Goal: Information Seeking & Learning: Learn about a topic

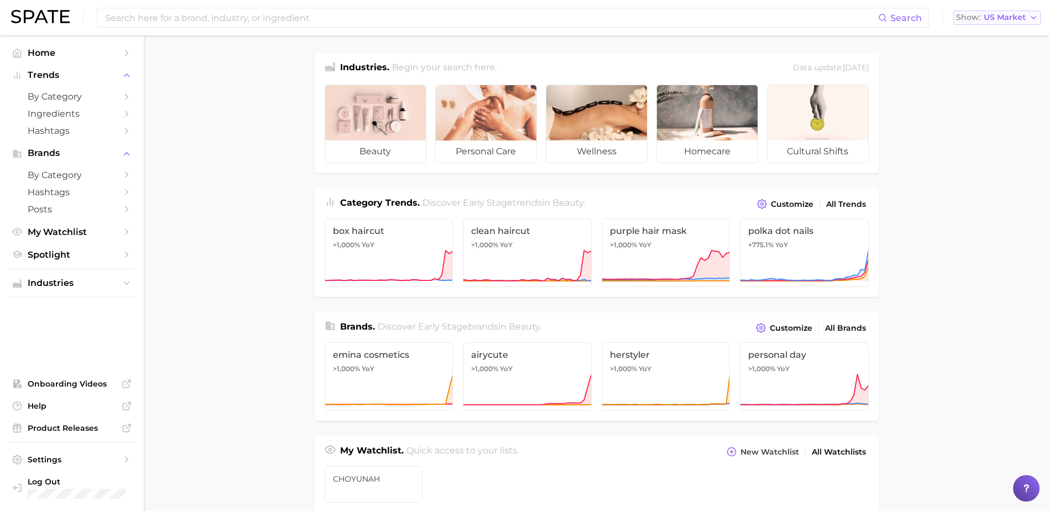
click at [1003, 20] on span "US Market" at bounding box center [1004, 17] width 42 height 6
click at [998, 135] on button "Global" at bounding box center [1001, 135] width 97 height 20
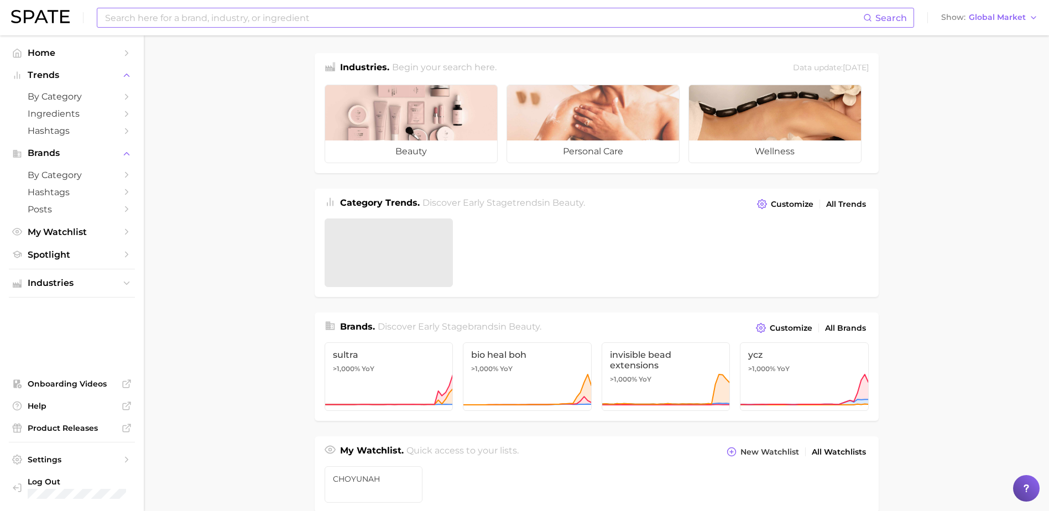
click at [534, 22] on input at bounding box center [483, 17] width 759 height 19
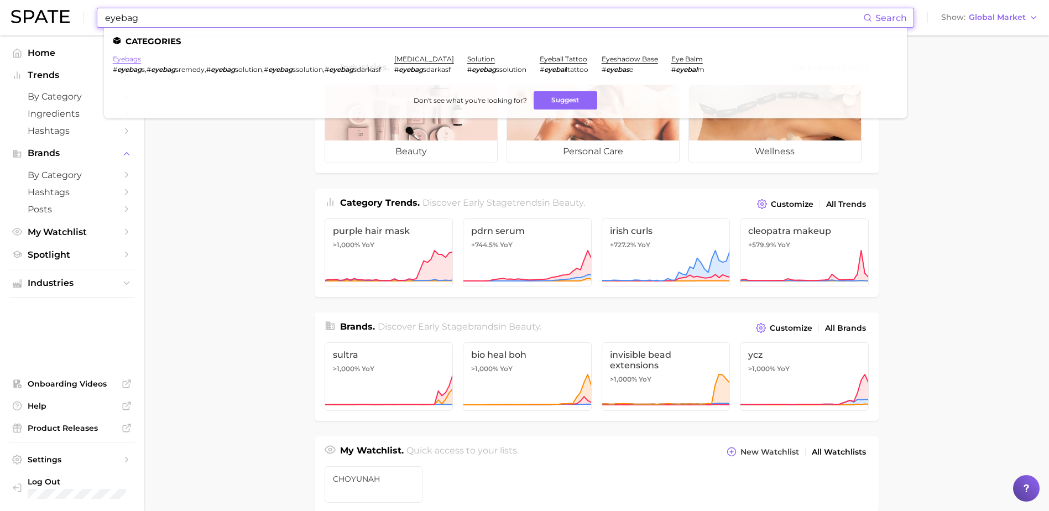
type input "eyebag"
click at [123, 60] on link "eyebags" at bounding box center [127, 59] width 28 height 8
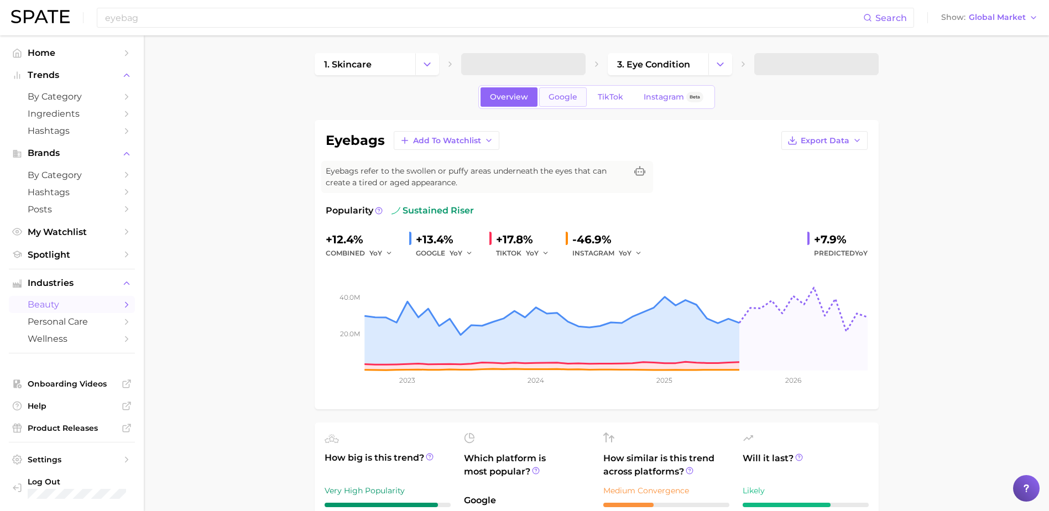
click at [557, 95] on span "Google" at bounding box center [562, 96] width 29 height 9
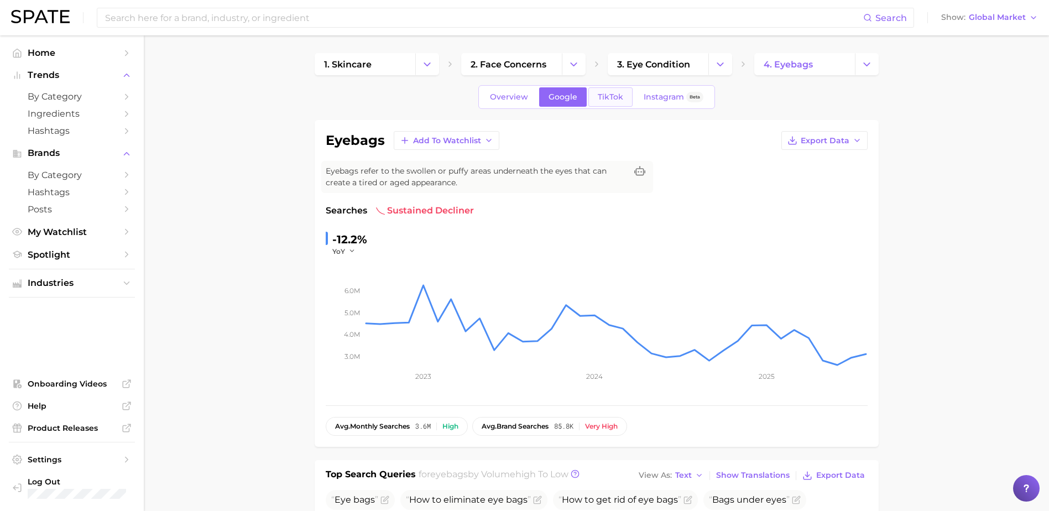
click at [613, 94] on span "TikTok" at bounding box center [610, 96] width 25 height 9
type input "eyebag"
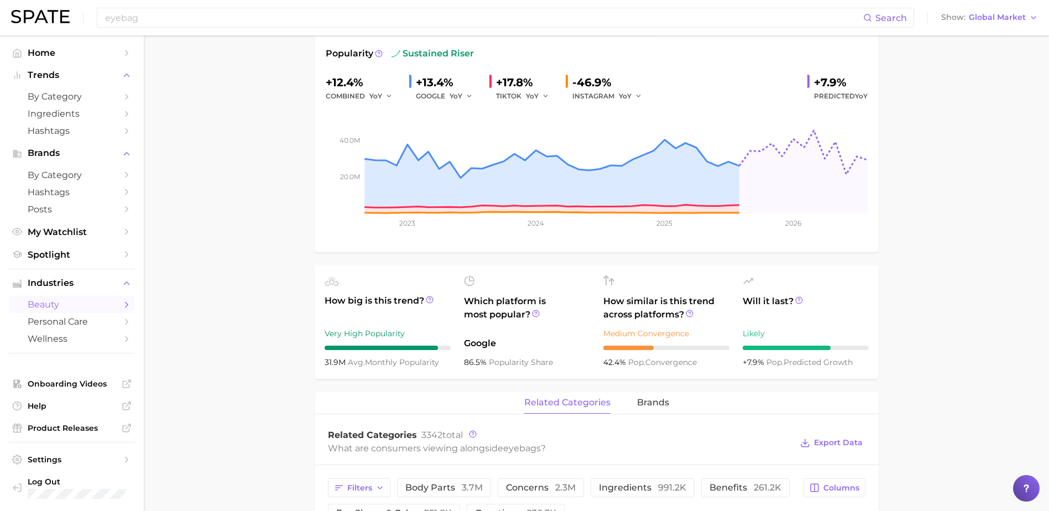
scroll to position [196, 0]
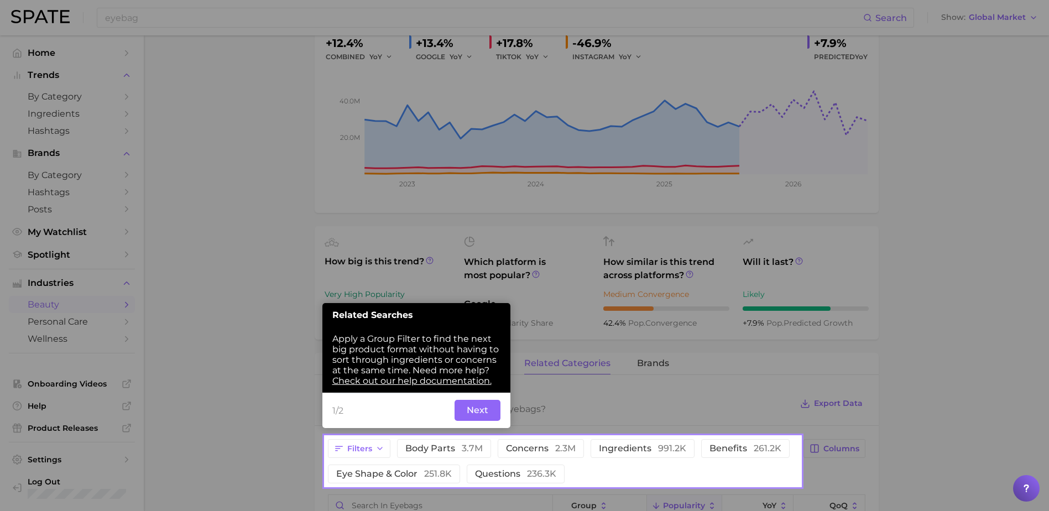
click at [494, 407] on button "Next" at bounding box center [477, 410] width 46 height 21
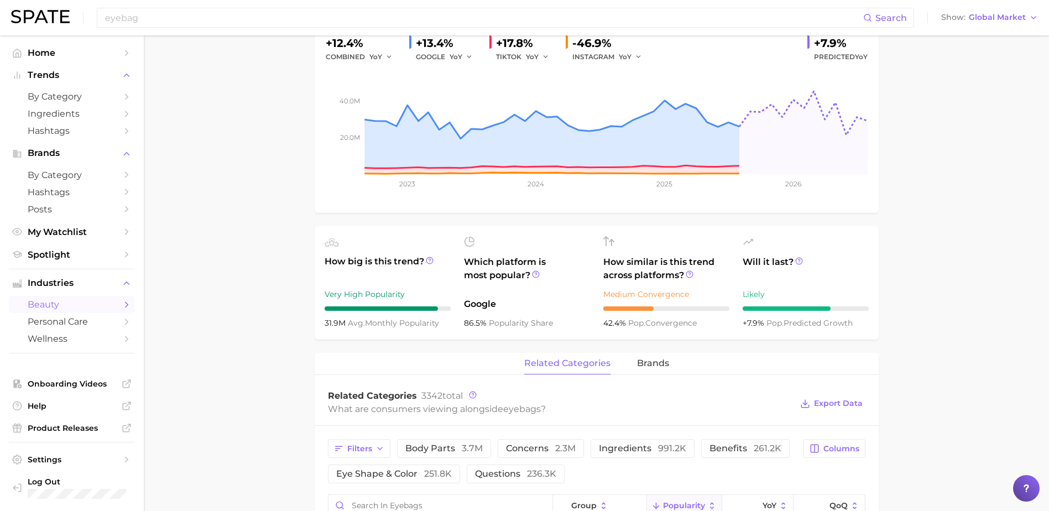
click at [902, 402] on main "1. skincare 2. face concerns 3. eye condition 4. eyebags Overview Google TikTok…" at bounding box center [596, 456] width 905 height 1234
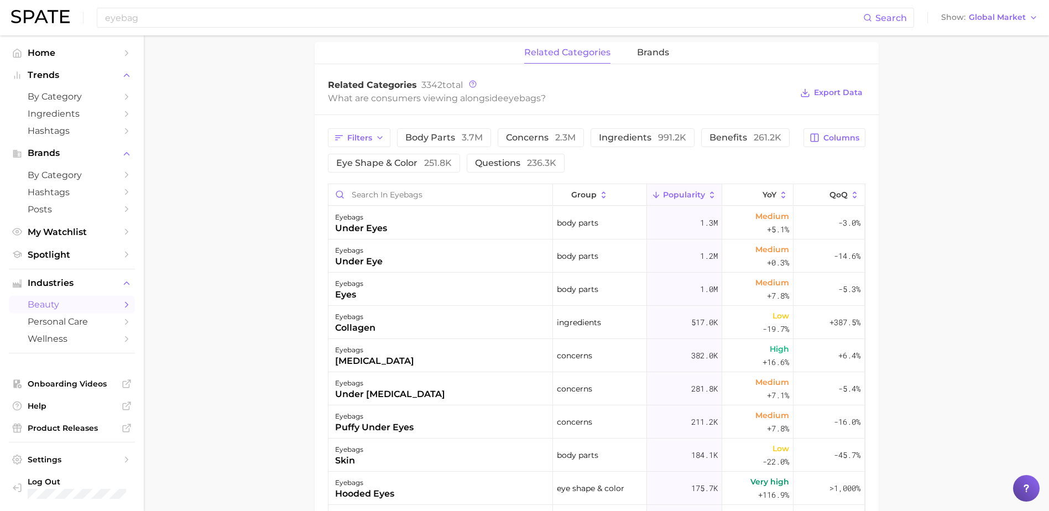
scroll to position [491, 0]
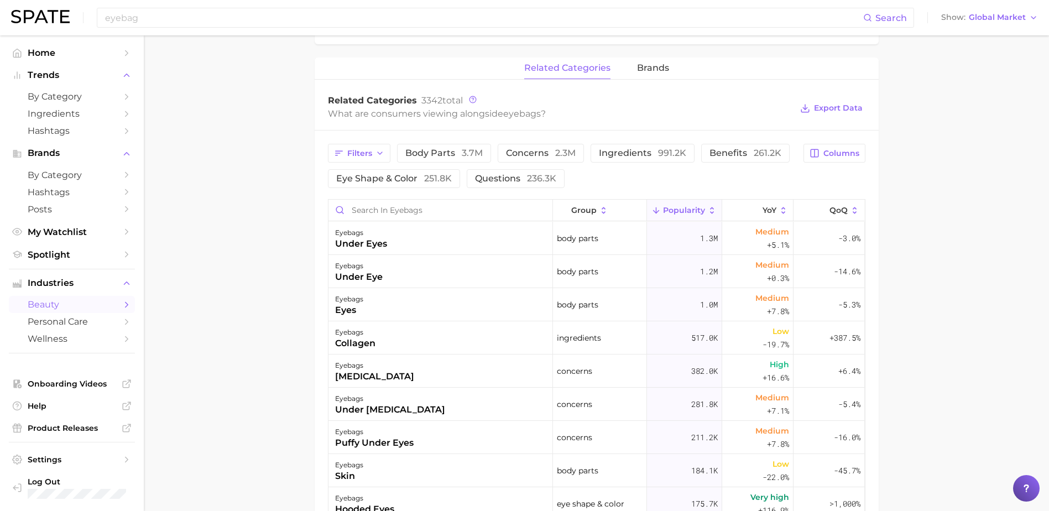
click at [675, 69] on div "related categories brands" at bounding box center [597, 68] width 564 height 22
click at [663, 67] on span "brands" at bounding box center [653, 68] width 32 height 10
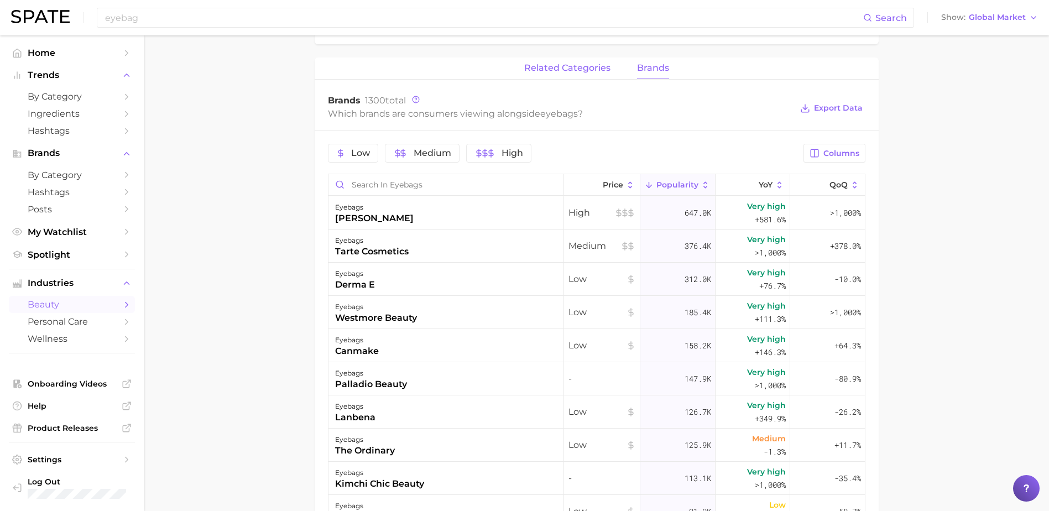
click at [598, 69] on span "related categories" at bounding box center [567, 68] width 86 height 10
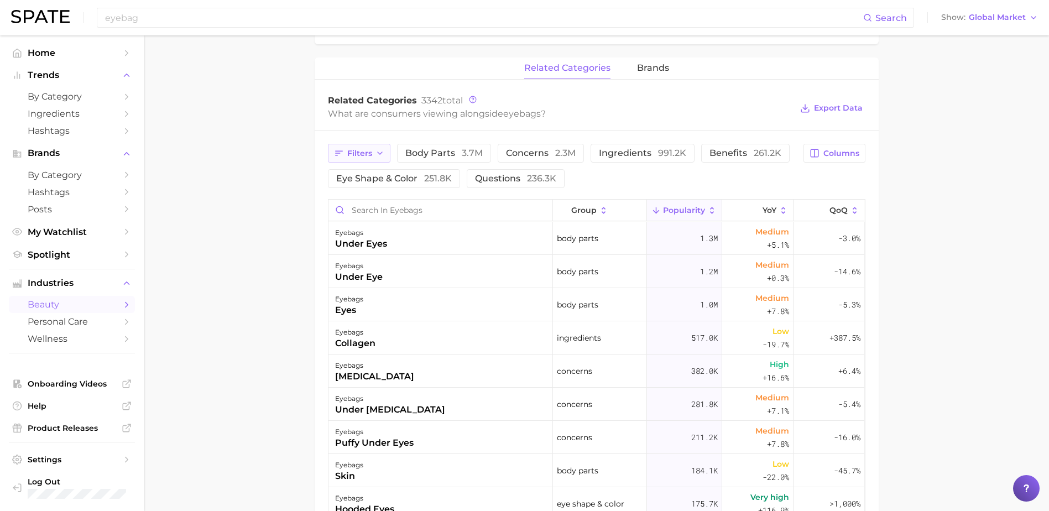
click at [381, 153] on icon "button" at bounding box center [379, 153] width 9 height 9
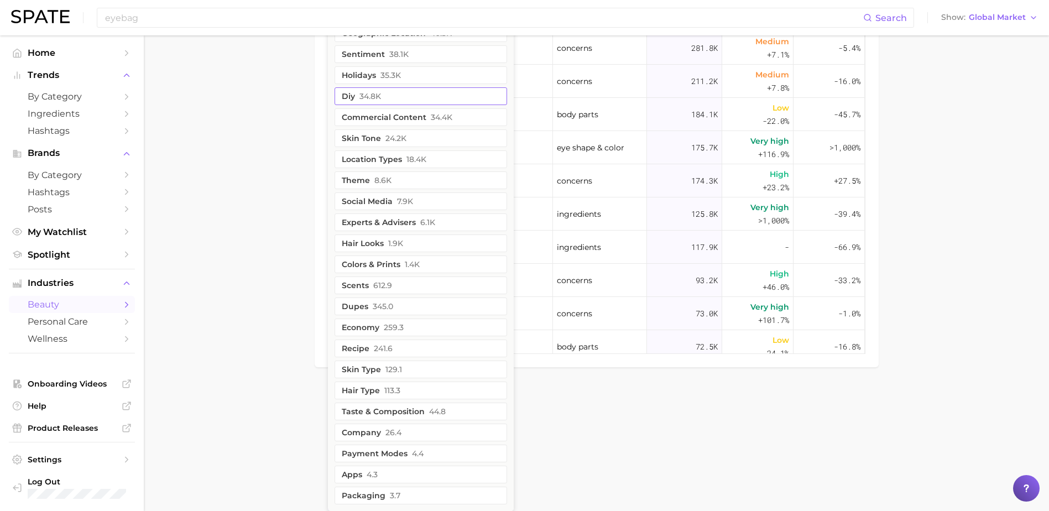
scroll to position [700, 0]
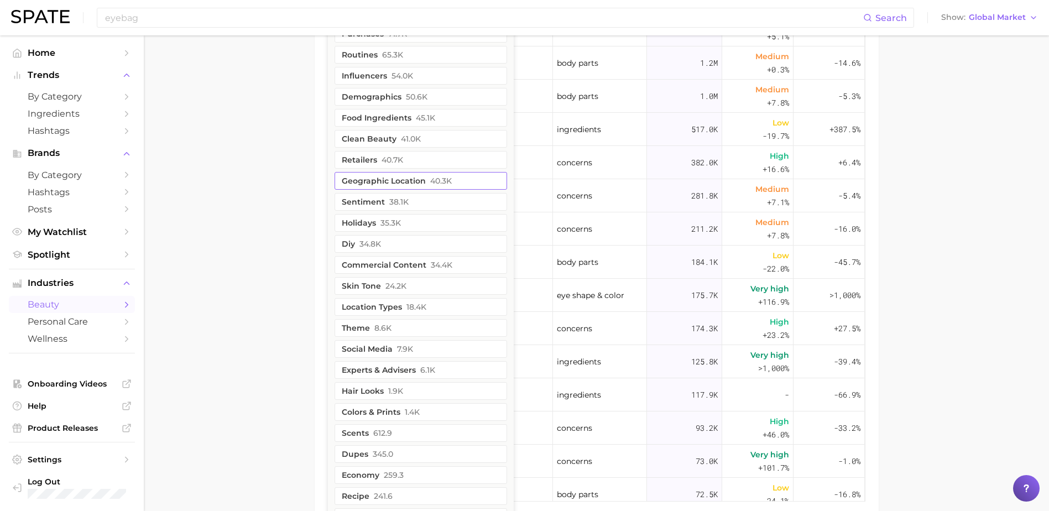
click at [410, 182] on button "geographic location 40.3k" at bounding box center [420, 181] width 172 height 18
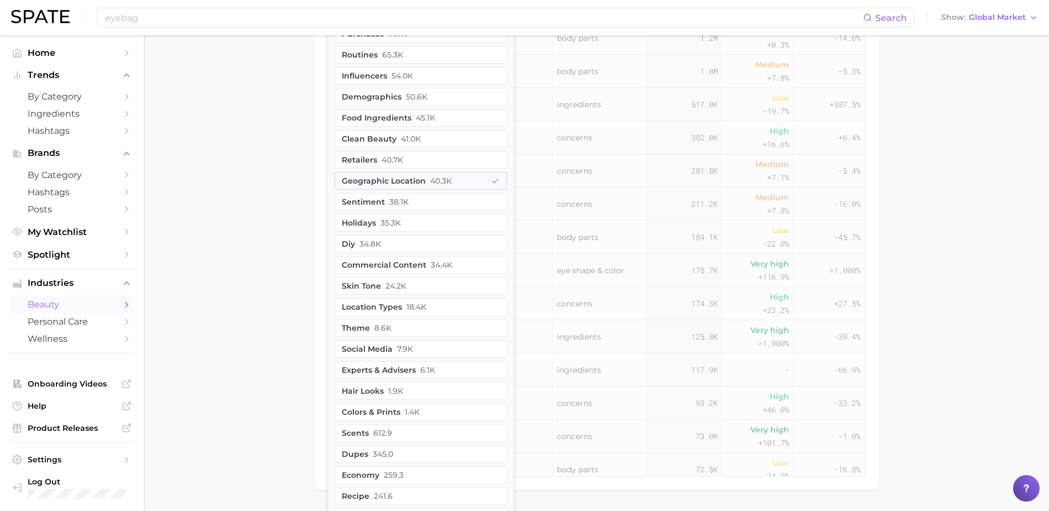
drag, startPoint x: 916, startPoint y: 234, endPoint x: 923, endPoint y: 234, distance: 6.1
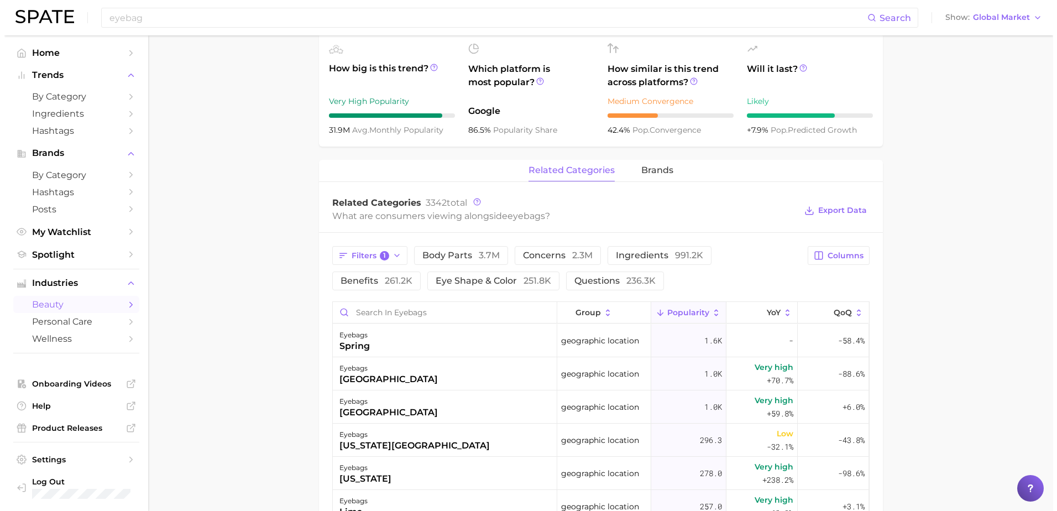
scroll to position [537, 0]
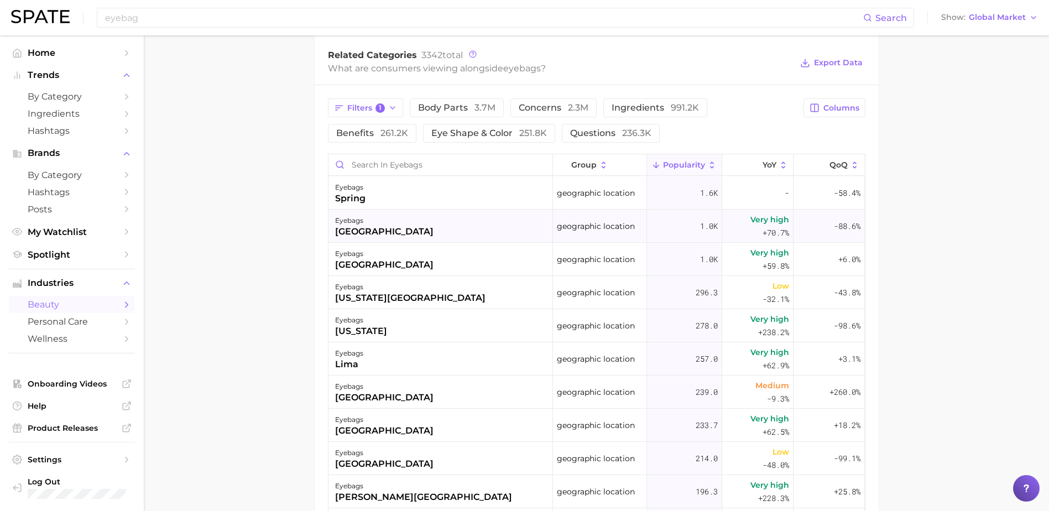
click at [439, 236] on div "eyebags [GEOGRAPHIC_DATA]" at bounding box center [440, 225] width 224 height 33
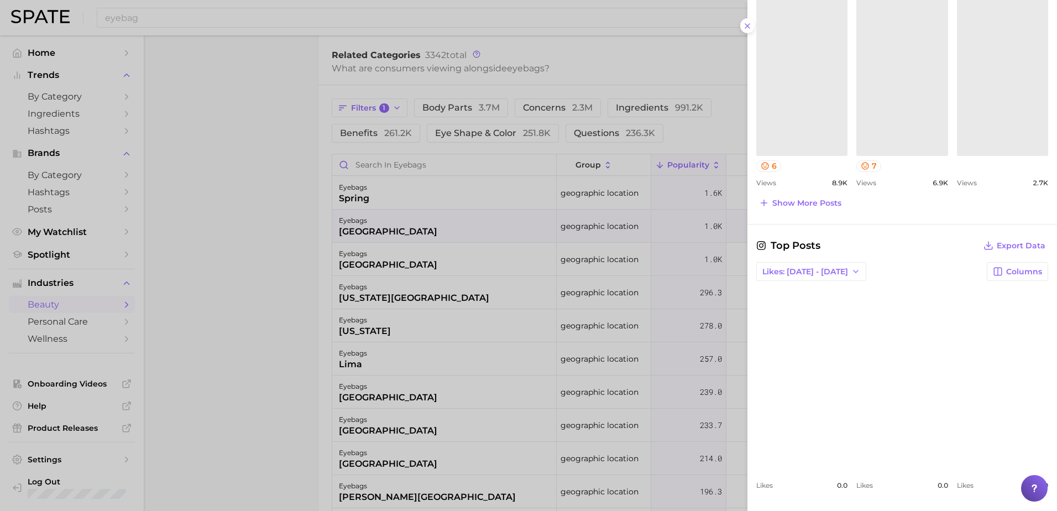
scroll to position [394, 0]
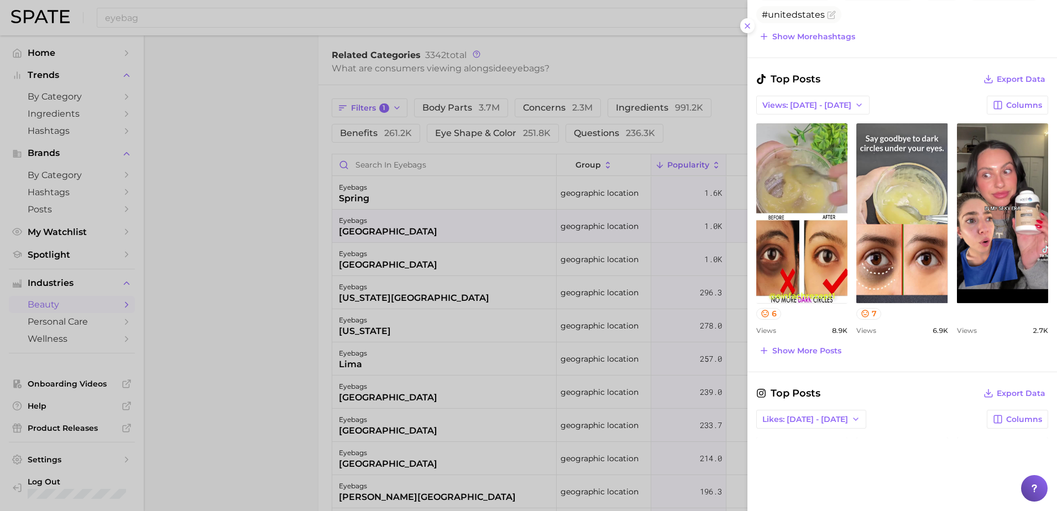
click at [536, 280] on div at bounding box center [528, 255] width 1057 height 511
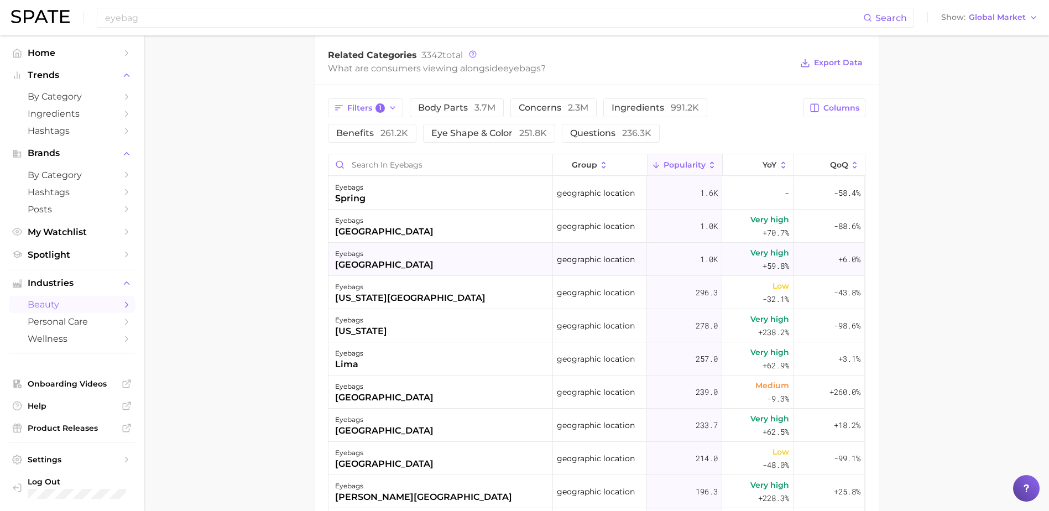
click at [445, 254] on div "eyebags [GEOGRAPHIC_DATA]" at bounding box center [440, 259] width 224 height 33
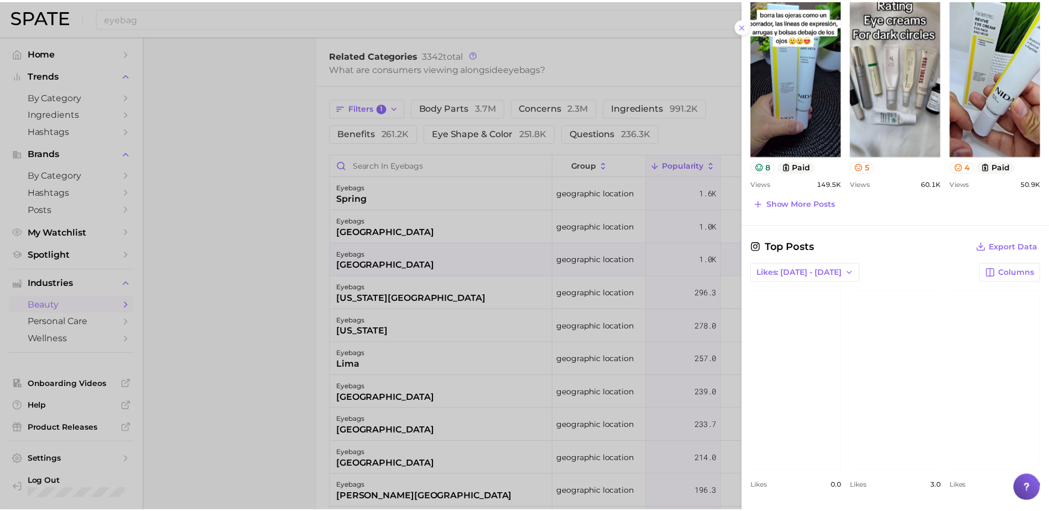
scroll to position [542, 0]
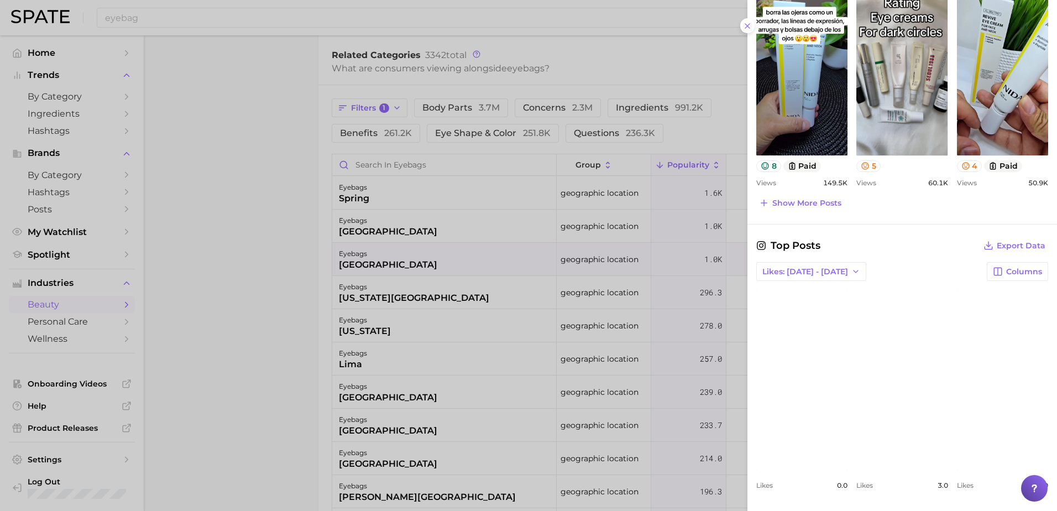
click at [677, 263] on div at bounding box center [528, 255] width 1057 height 511
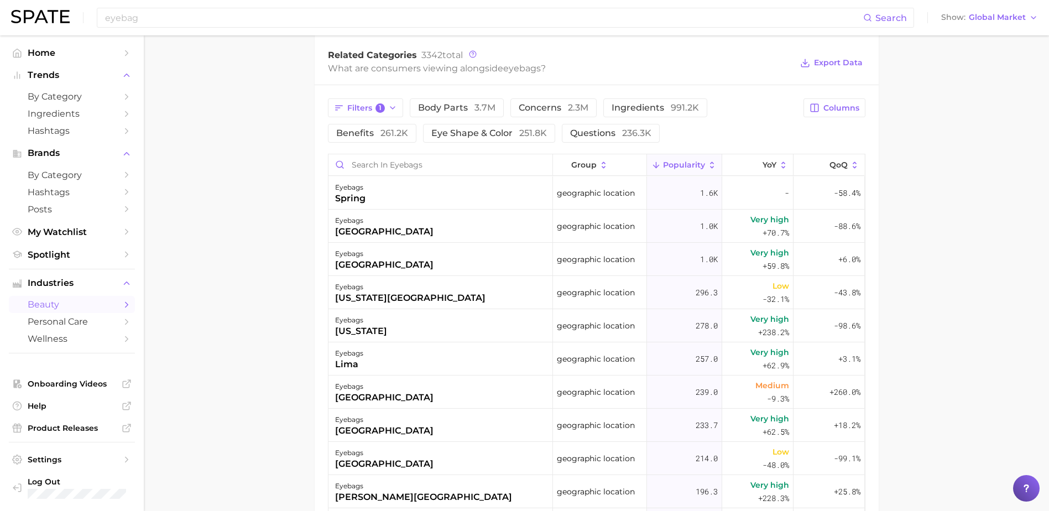
scroll to position [0, 0]
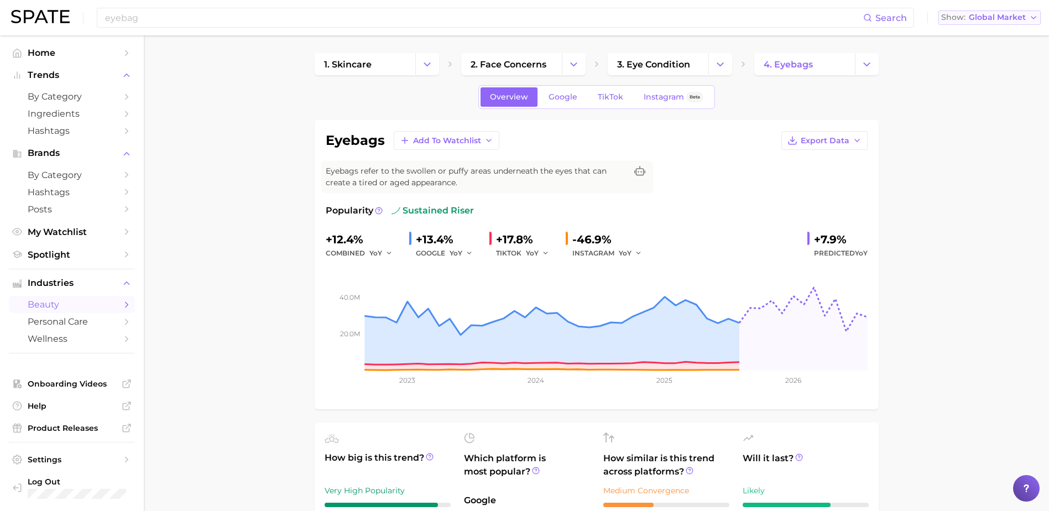
click at [976, 20] on span "Global Market" at bounding box center [996, 17] width 57 height 6
click at [983, 89] on button "[GEOGRAPHIC_DATA]" at bounding box center [989, 96] width 102 height 20
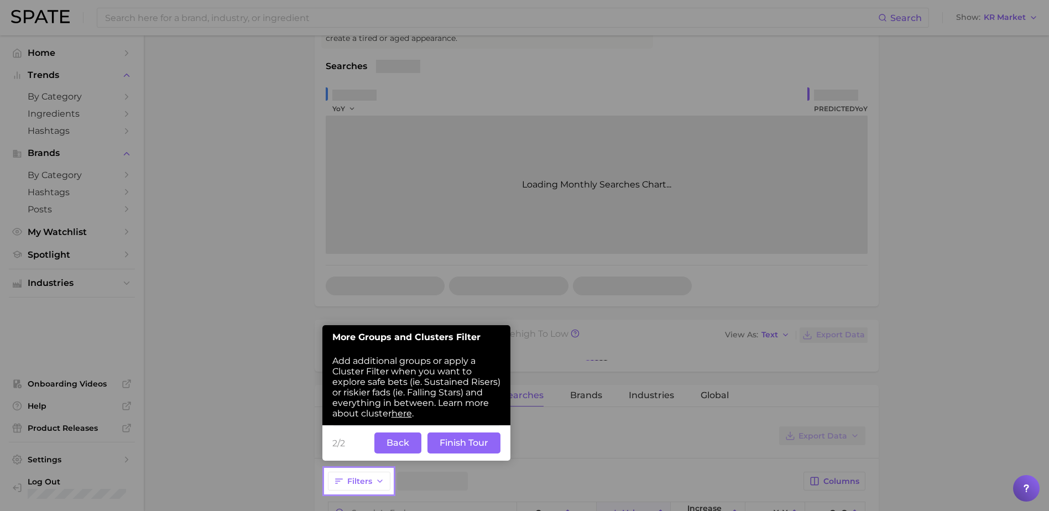
scroll to position [151, 0]
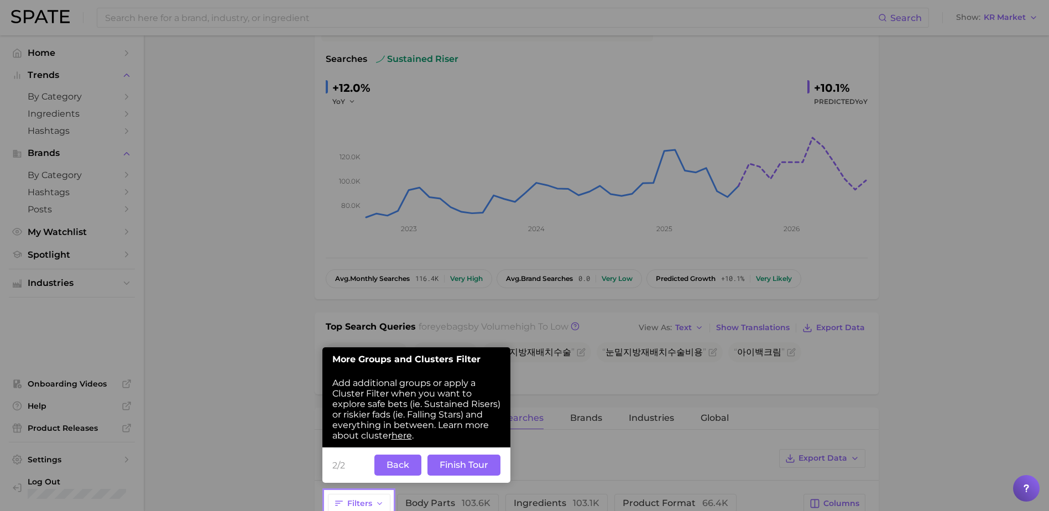
click at [458, 463] on button "Finish Tour" at bounding box center [463, 464] width 73 height 21
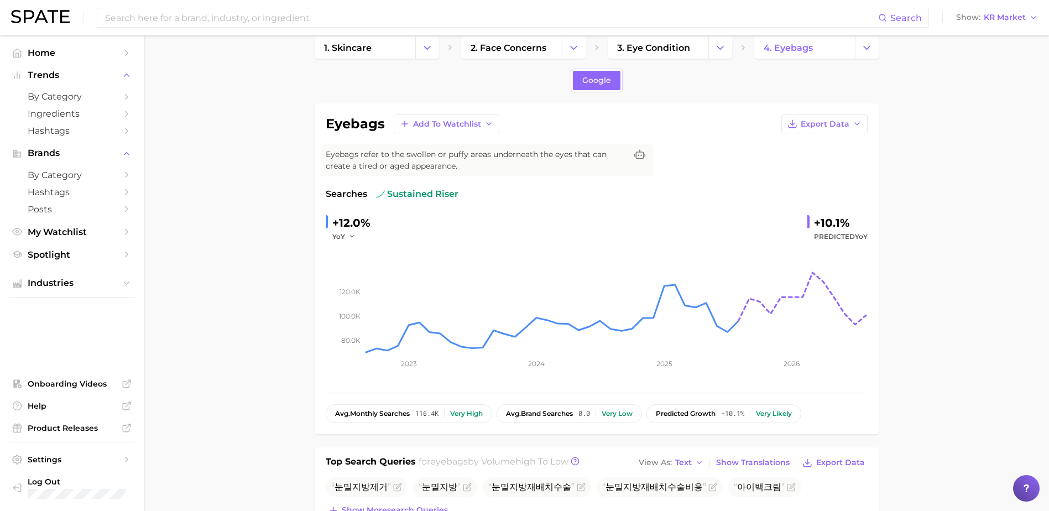
scroll to position [0, 0]
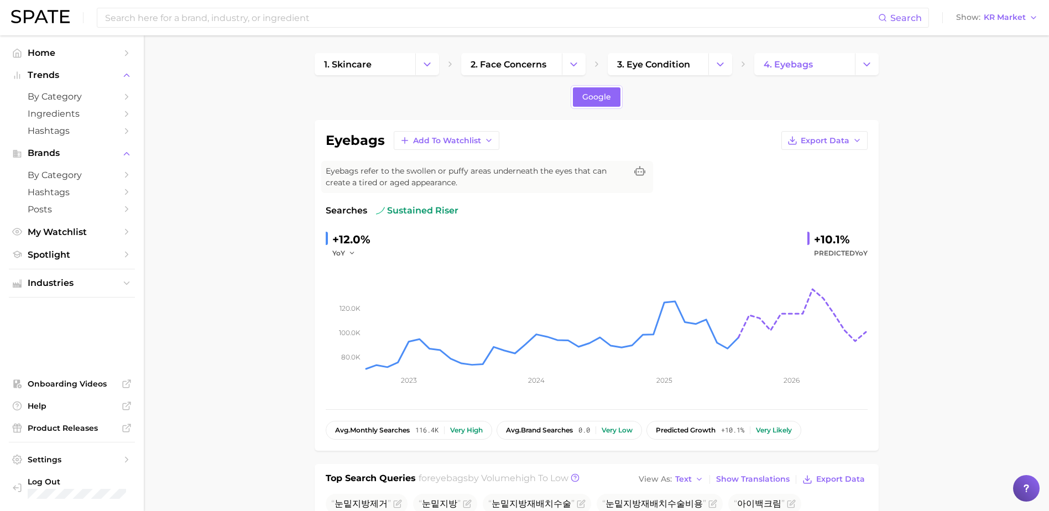
click at [1000, 26] on div "Search Show KR Market" at bounding box center [524, 17] width 1026 height 35
click at [1000, 20] on span "KR Market" at bounding box center [1004, 17] width 42 height 6
click at [376, 14] on input at bounding box center [491, 17] width 774 height 19
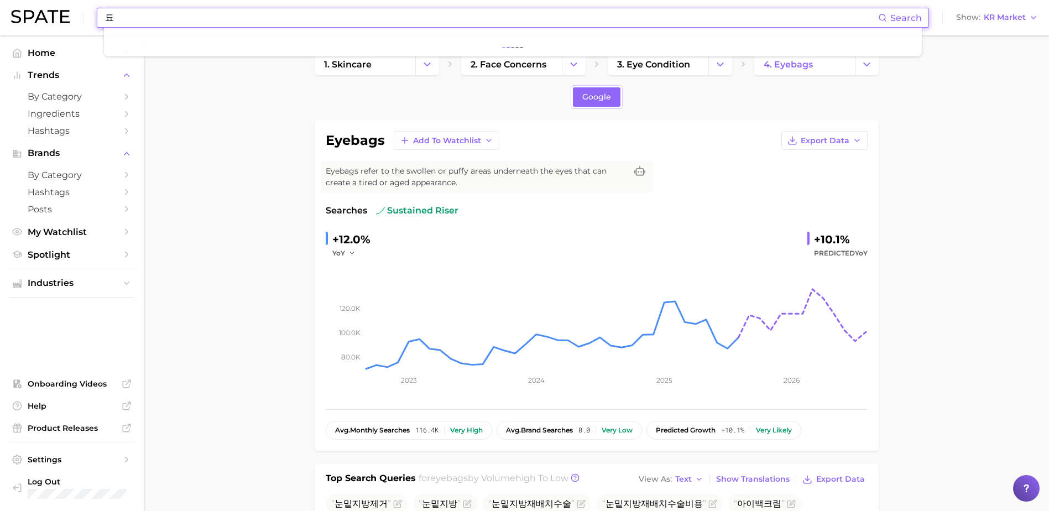
type input "ㄷ"
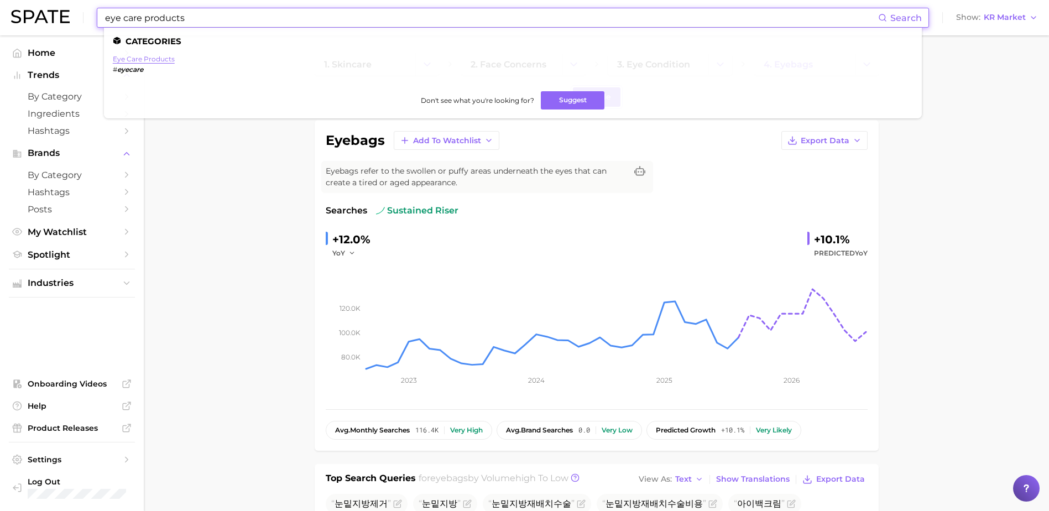
type input "eye care products"
click at [159, 62] on link "eye care products" at bounding box center [144, 59] width 62 height 8
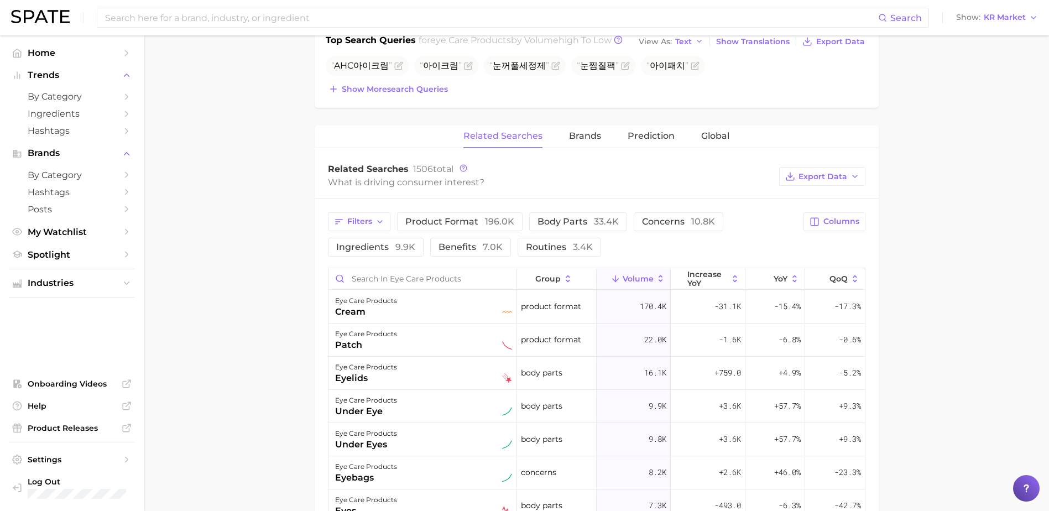
scroll to position [590, 0]
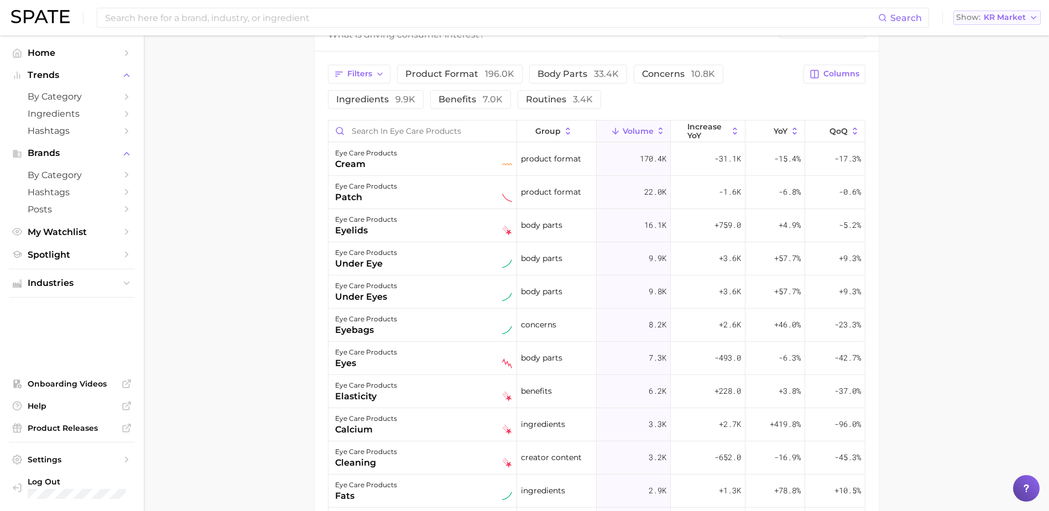
click at [1006, 24] on button "Show KR Market" at bounding box center [996, 18] width 87 height 14
click at [988, 116] on button "[GEOGRAPHIC_DATA]" at bounding box center [1001, 116] width 97 height 20
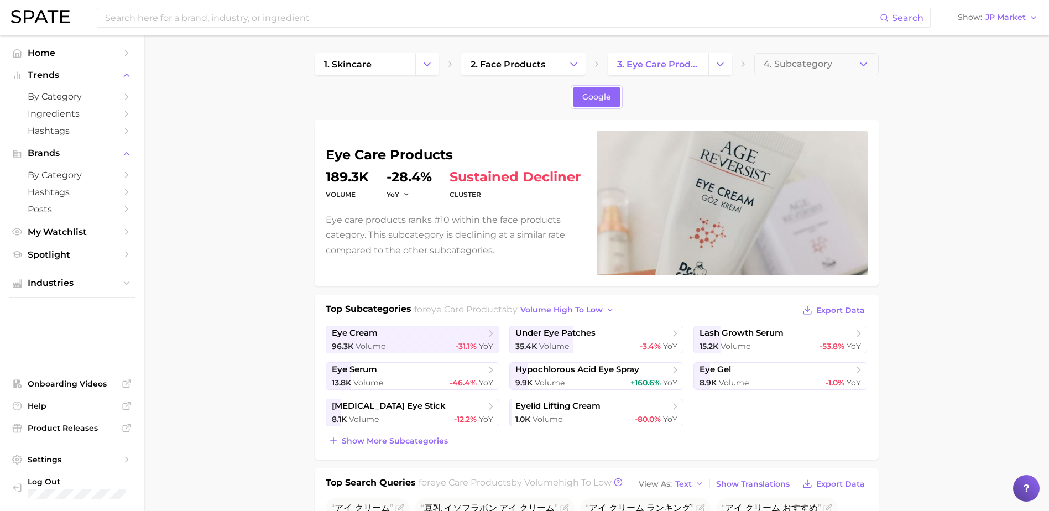
drag, startPoint x: 928, startPoint y: 95, endPoint x: 932, endPoint y: 88, distance: 8.4
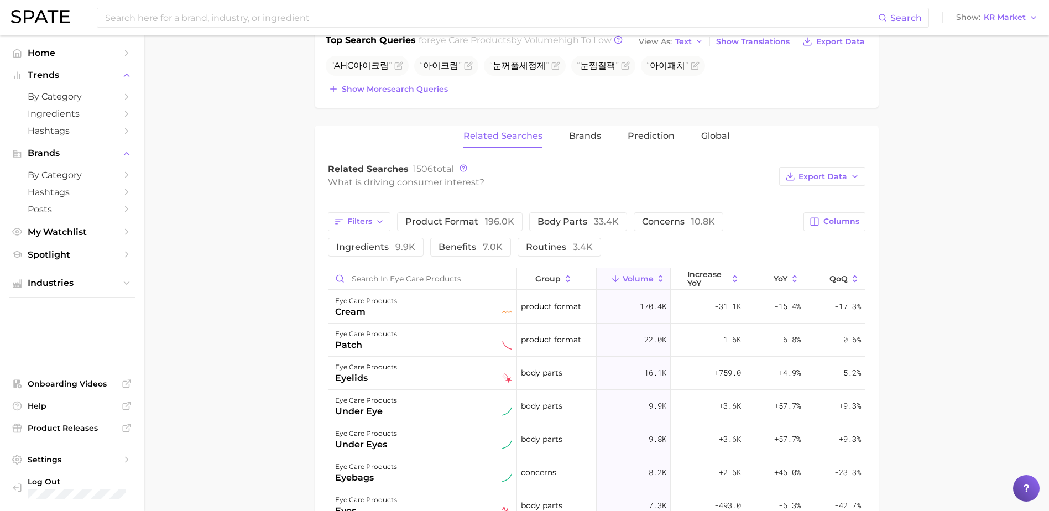
scroll to position [590, 0]
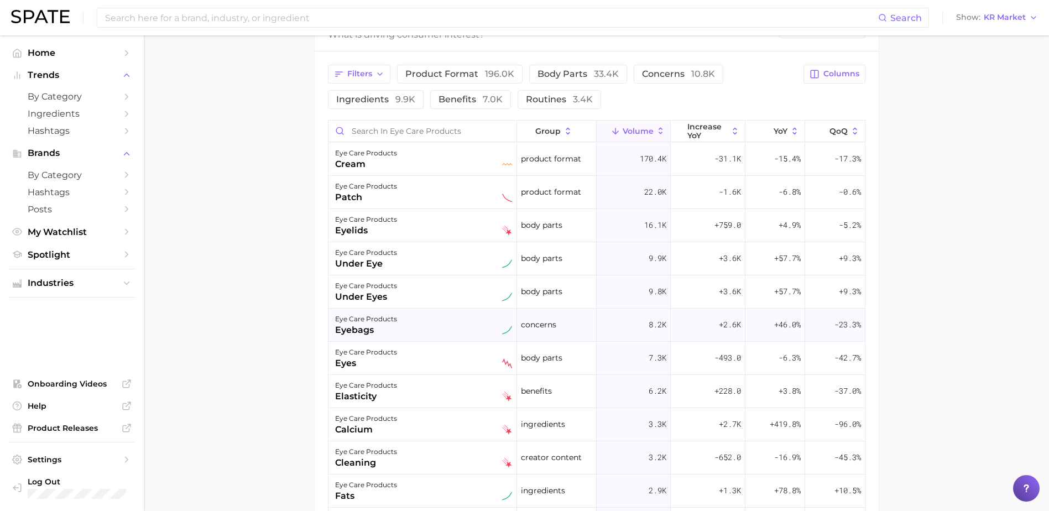
click at [391, 331] on div "eyebags" at bounding box center [366, 329] width 62 height 13
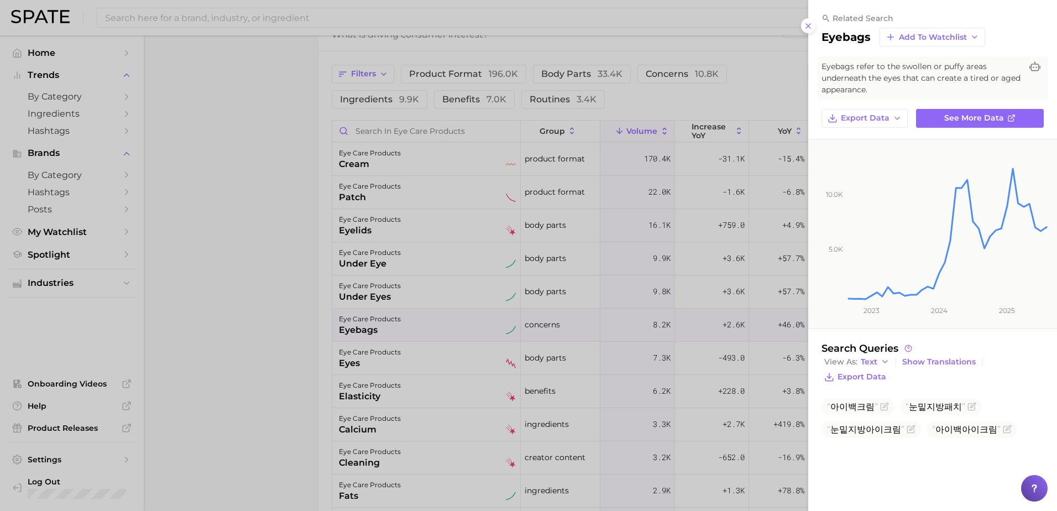
click at [680, 239] on div at bounding box center [528, 255] width 1057 height 511
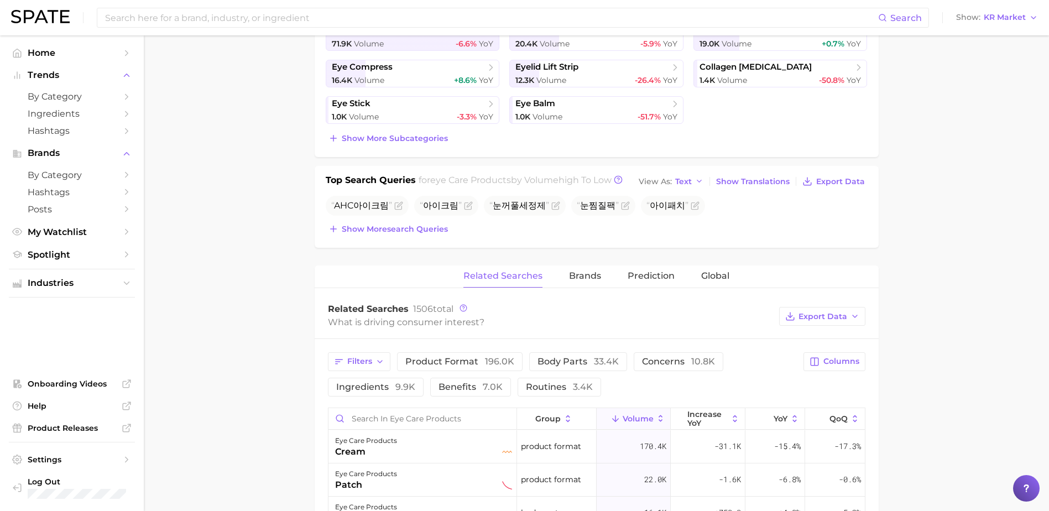
scroll to position [0, 0]
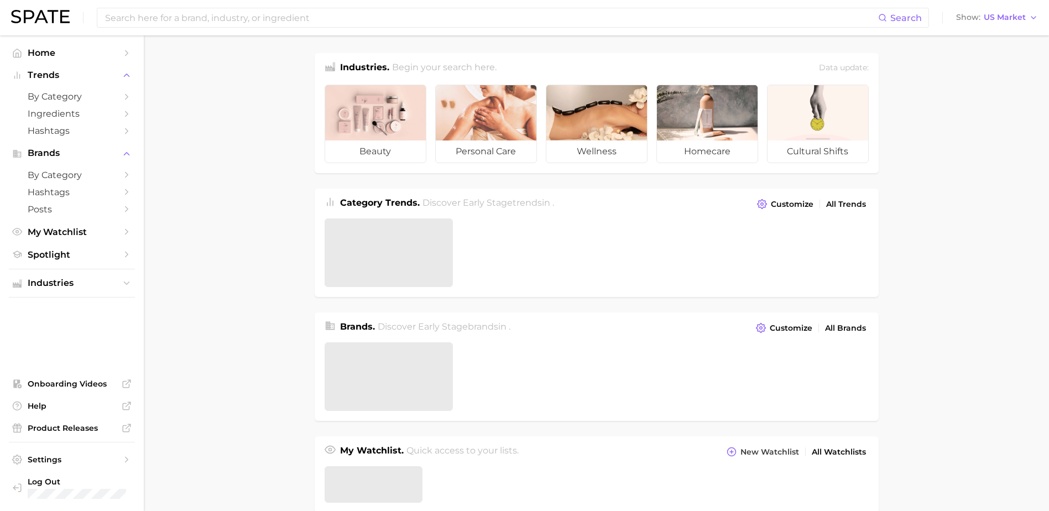
click at [1014, 82] on main "Industries. Begin your search here. Data update: beauty personal care wellness …" at bounding box center [596, 470] width 905 height 870
click at [500, 29] on div "Search Show US Market" at bounding box center [524, 17] width 1026 height 35
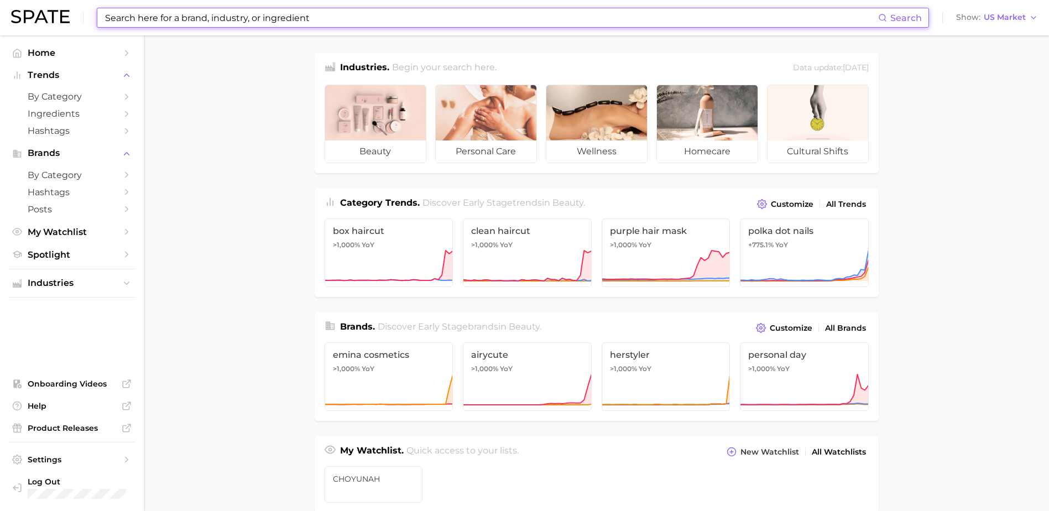
click at [500, 23] on input at bounding box center [491, 17] width 774 height 19
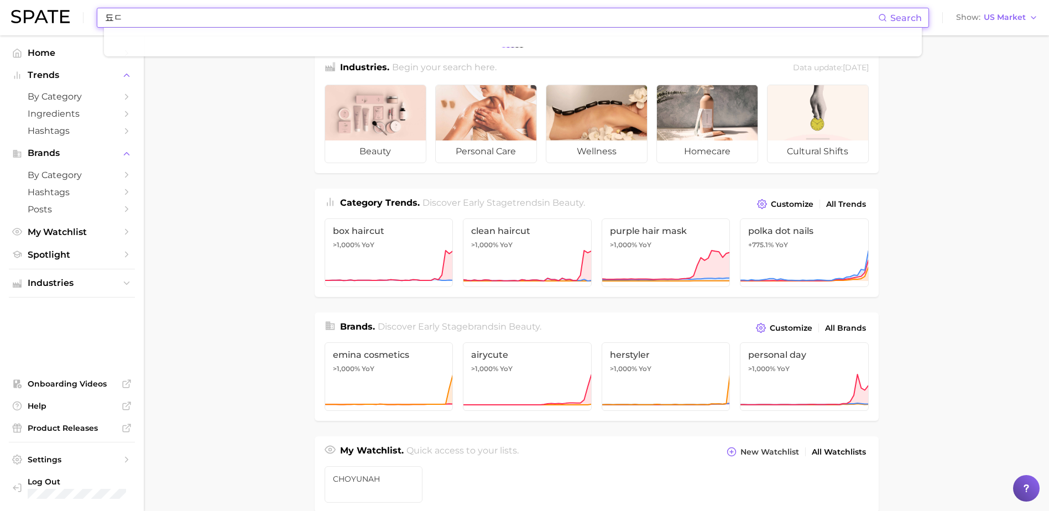
type input "됴"
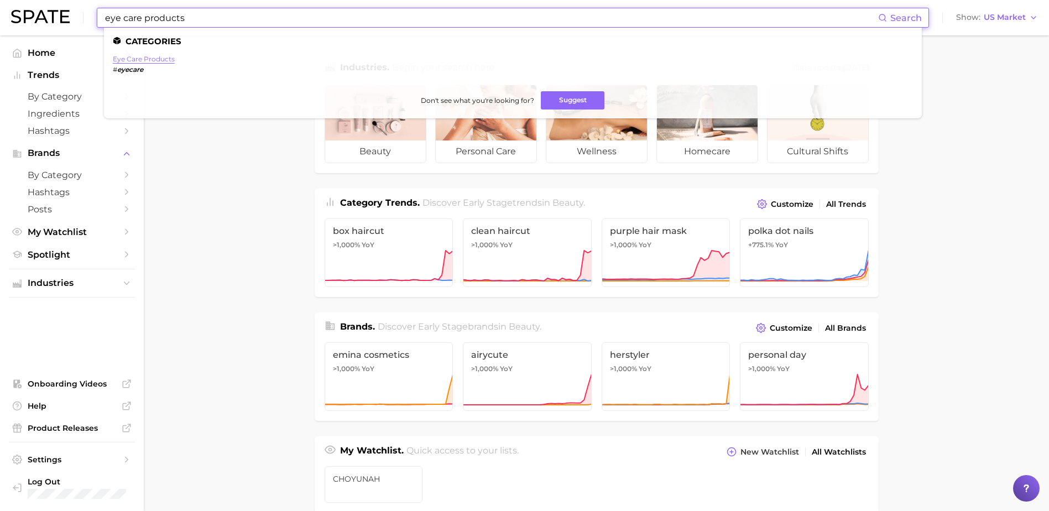
type input "eye care products"
click at [160, 60] on link "eye care products" at bounding box center [144, 59] width 62 height 8
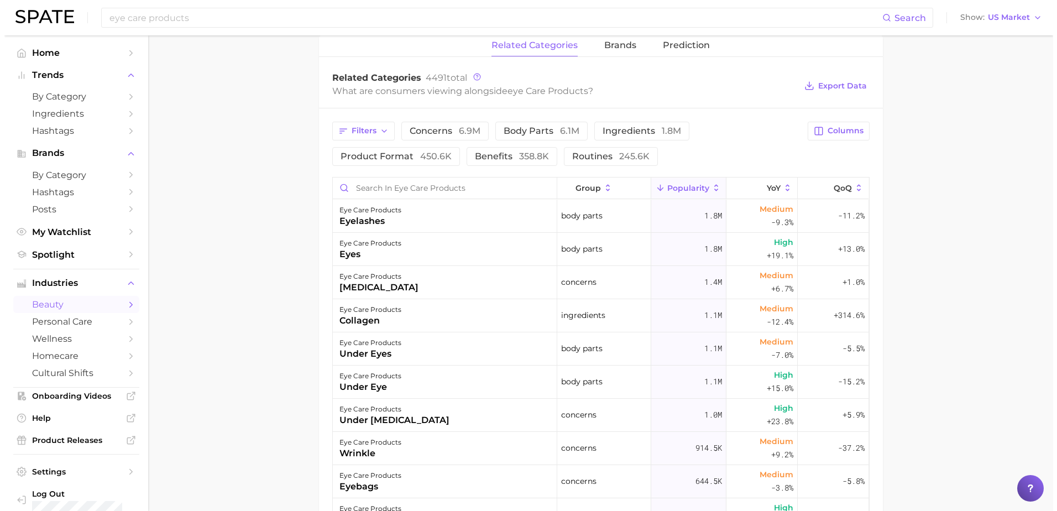
scroll to position [554, 0]
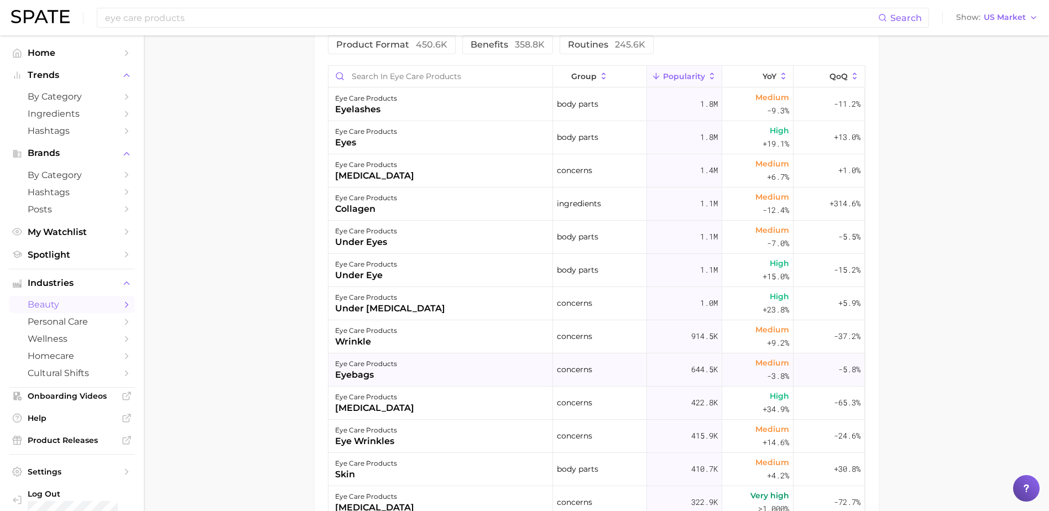
click at [442, 371] on div "eye care products eyebags" at bounding box center [440, 369] width 224 height 33
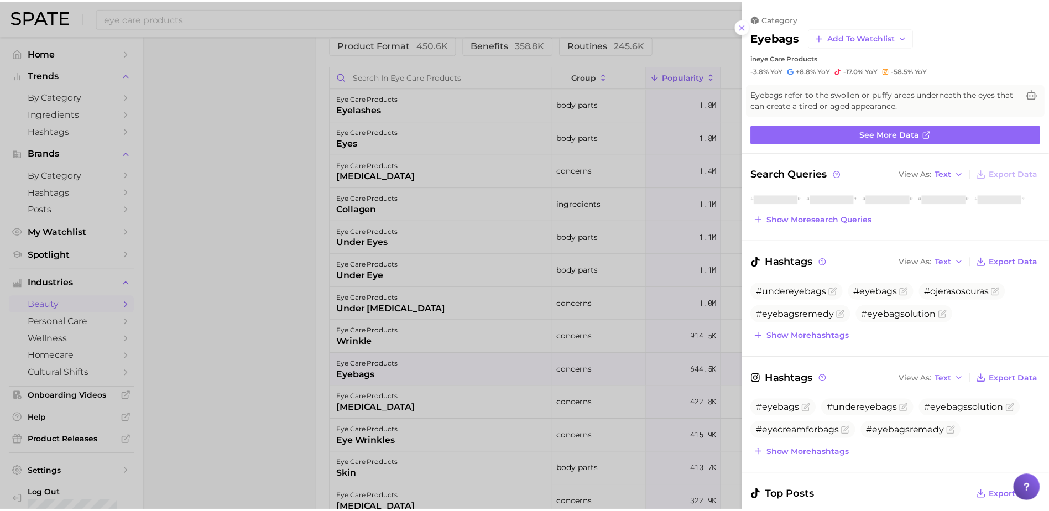
scroll to position [0, 0]
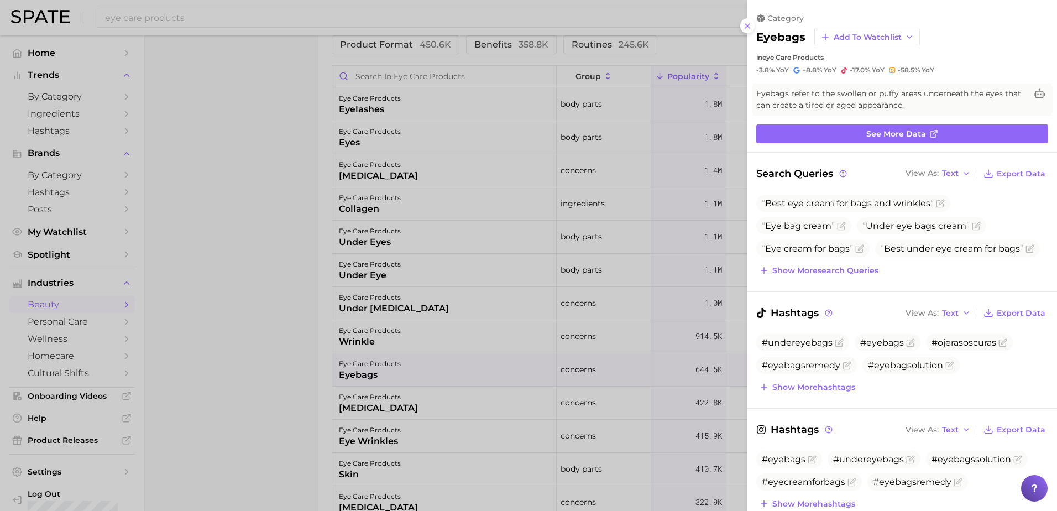
click at [280, 369] on div at bounding box center [528, 255] width 1057 height 511
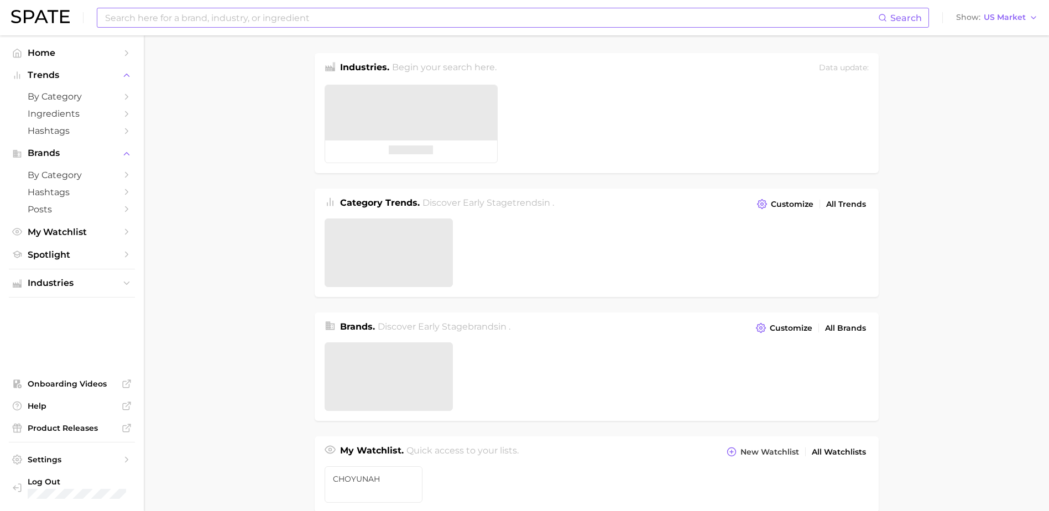
click at [376, 19] on input at bounding box center [491, 17] width 774 height 19
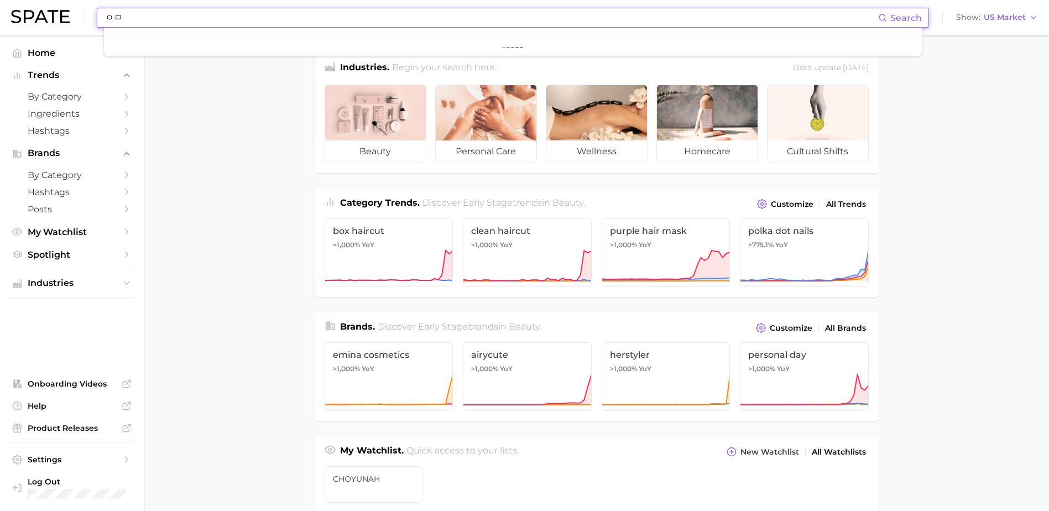
type input "ㅇ"
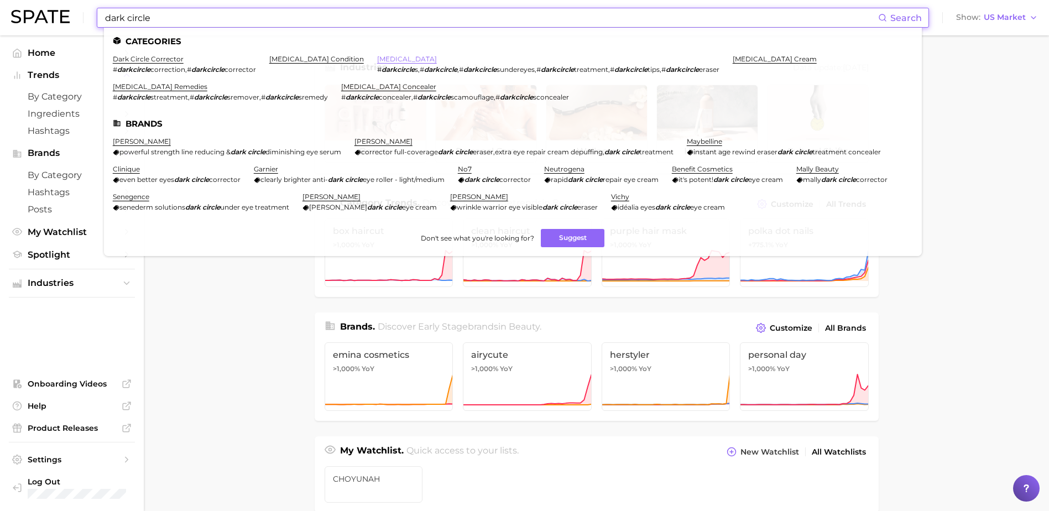
type input "dark circle"
click at [387, 56] on link "[MEDICAL_DATA]" at bounding box center [407, 59] width 60 height 8
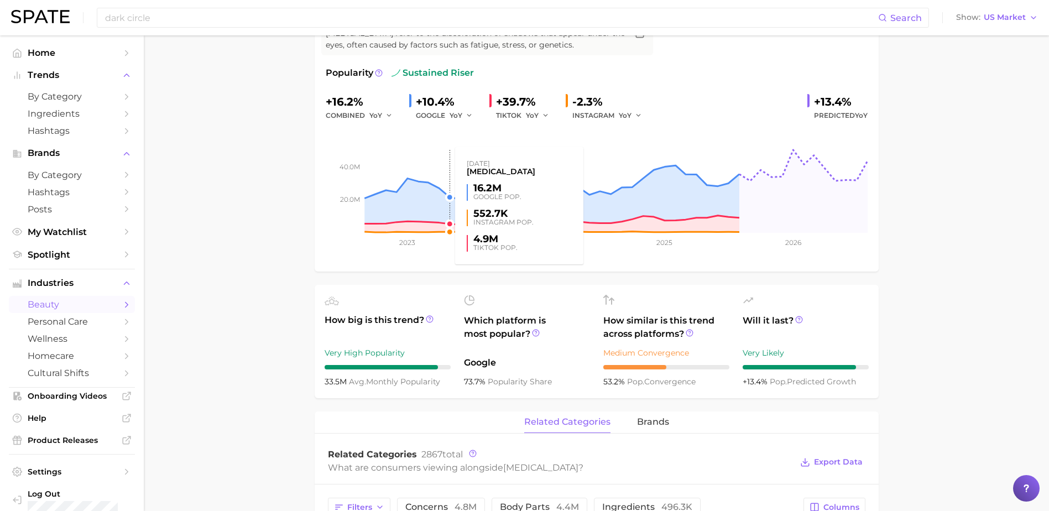
scroll to position [295, 0]
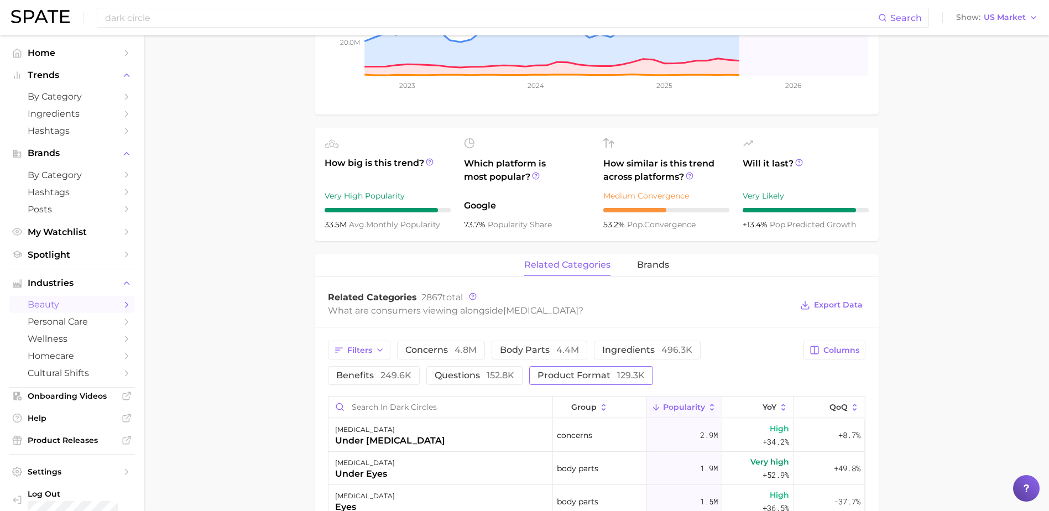
click at [537, 373] on span "product format 129.3k" at bounding box center [590, 375] width 107 height 9
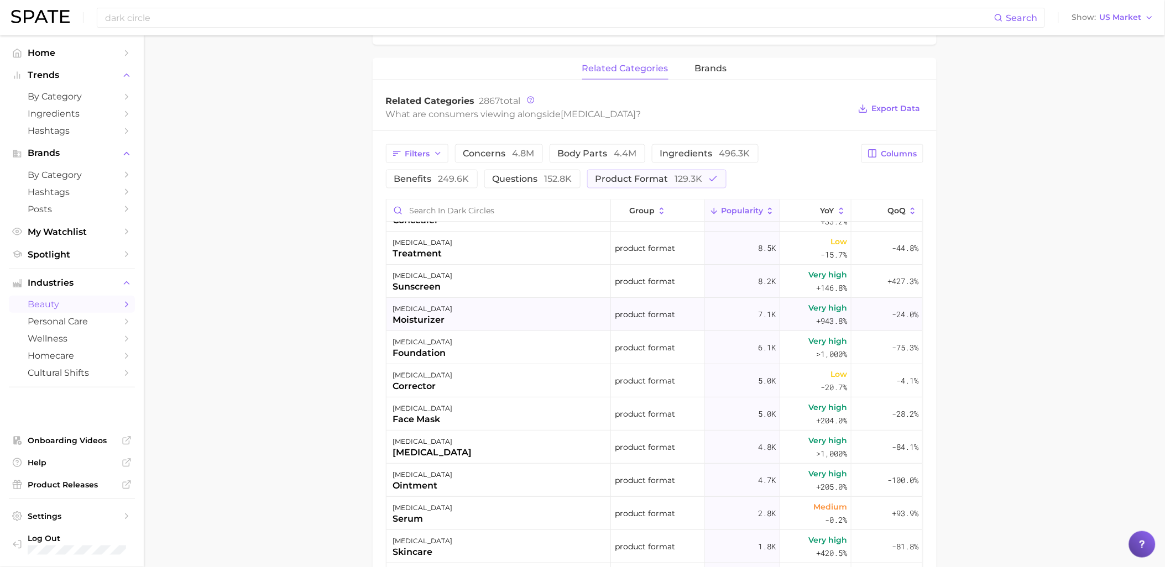
scroll to position [0, 0]
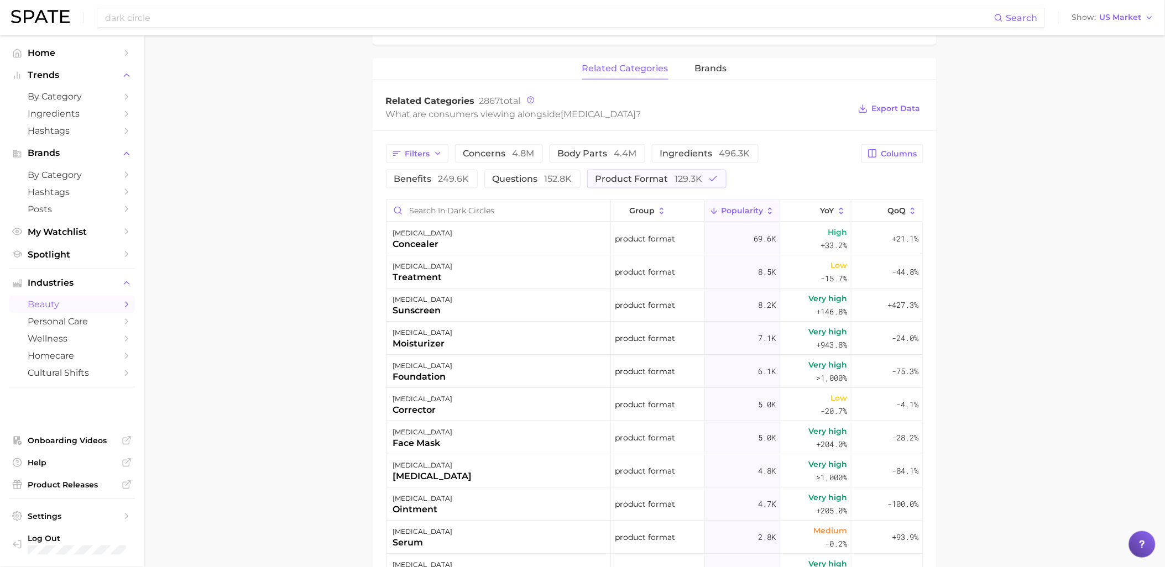
click at [997, 322] on main "1. skincare 2. face concerns 3. dark circles condition 4. dark circles Overview…" at bounding box center [654, 190] width 1021 height 1291
click at [263, 201] on main "1. skincare 2. face concerns 3. dark circles condition 4. dark circles Overview…" at bounding box center [654, 190] width 1021 height 1291
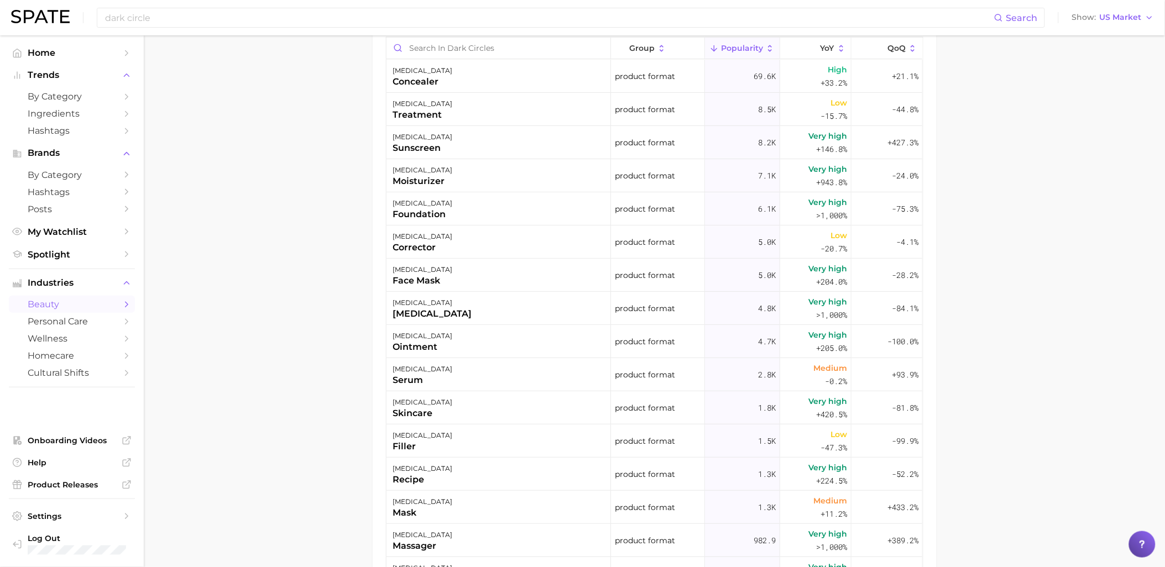
scroll to position [760, 0]
